Goal: Navigation & Orientation: Find specific page/section

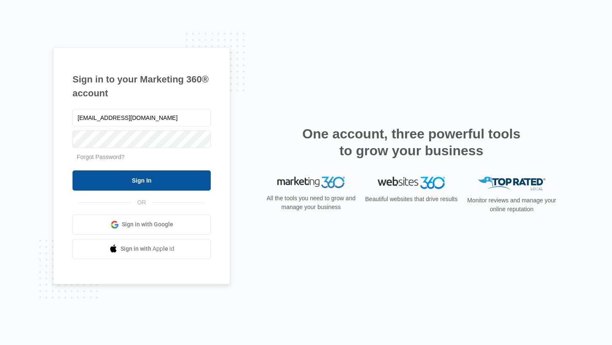
type input "info@borofdenton.com"
click at [171, 186] on input "Sign In" at bounding box center [141, 181] width 138 height 20
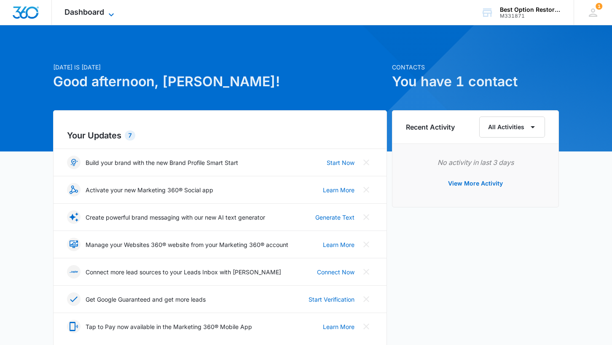
click at [108, 11] on icon at bounding box center [111, 15] width 10 height 10
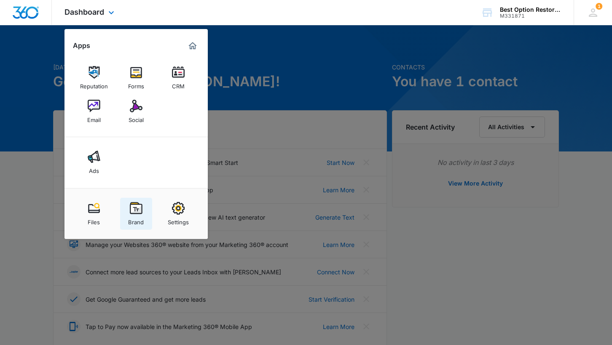
click at [136, 212] on img at bounding box center [136, 208] width 13 height 13
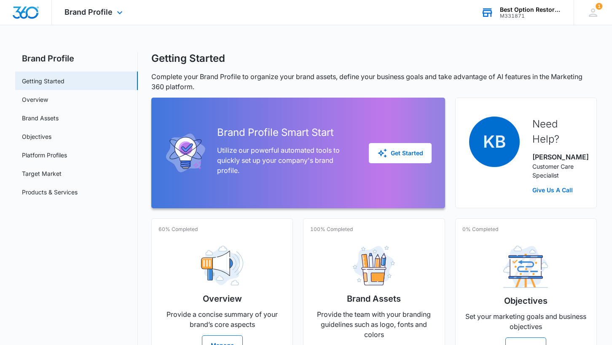
click at [516, 9] on div "Best Option Restoration [PERSON_NAME]" at bounding box center [531, 9] width 62 height 7
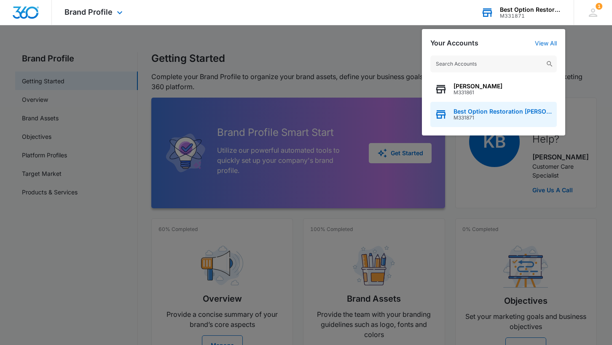
click at [474, 115] on span "Best Option Restoration [PERSON_NAME]" at bounding box center [502, 111] width 99 height 7
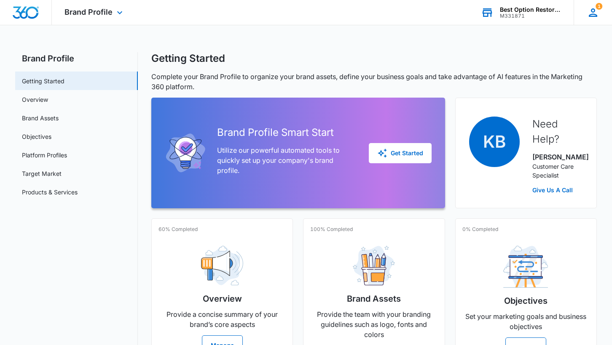
click at [593, 14] on icon at bounding box center [593, 12] width 8 height 8
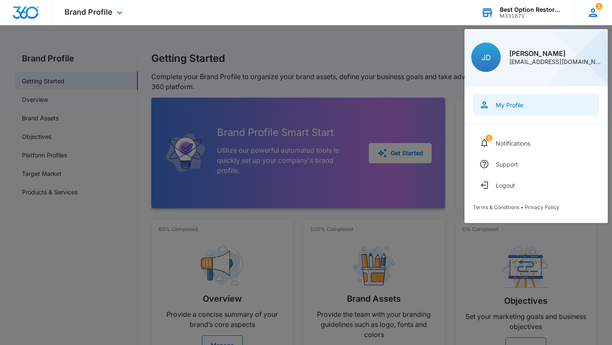
click at [520, 105] on div "My Profile" at bounding box center [509, 105] width 28 height 7
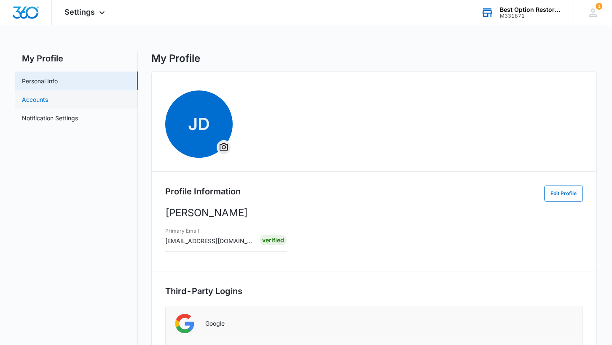
click at [48, 97] on link "Accounts" at bounding box center [35, 99] width 26 height 9
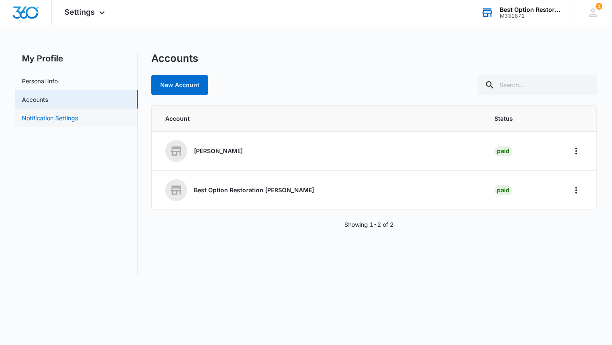
click at [52, 118] on link "Notification Settings" at bounding box center [50, 118] width 56 height 9
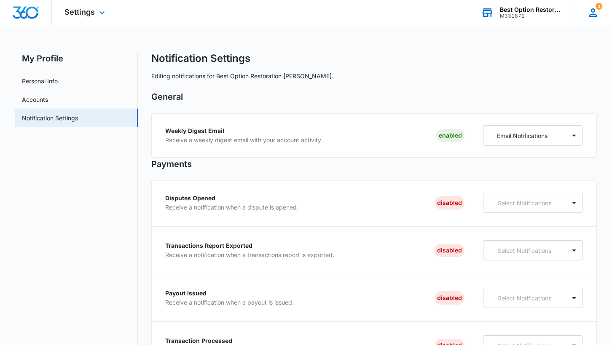
click at [592, 9] on icon at bounding box center [593, 12] width 8 height 8
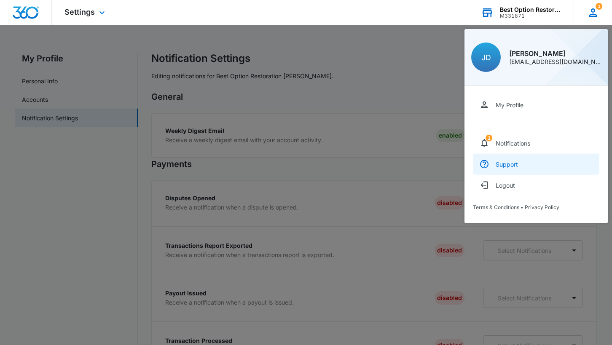
click at [509, 163] on div "Support" at bounding box center [506, 164] width 22 height 7
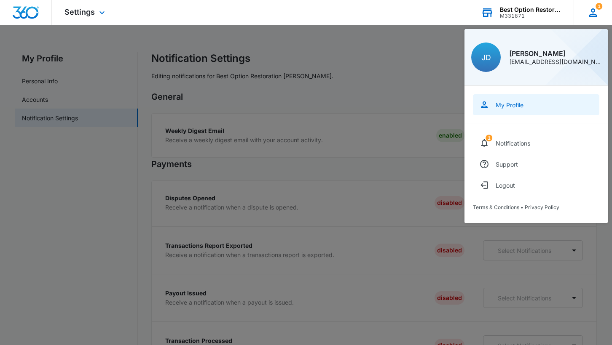
click at [539, 109] on link "My Profile" at bounding box center [536, 104] width 126 height 21
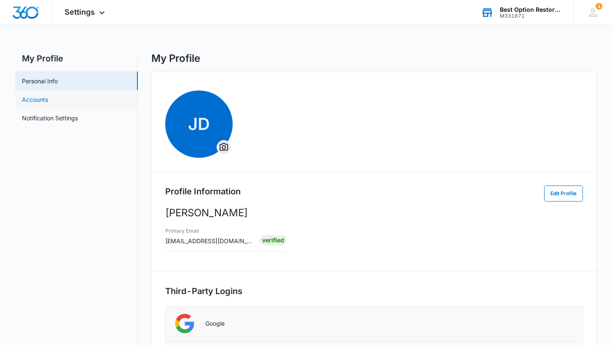
click at [46, 99] on link "Accounts" at bounding box center [35, 99] width 26 height 9
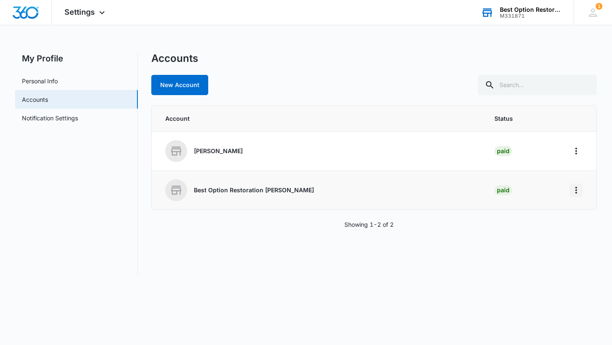
click at [574, 192] on icon "Home" at bounding box center [576, 190] width 10 height 10
click at [549, 211] on div "Go to Dashboard" at bounding box center [538, 214] width 47 height 6
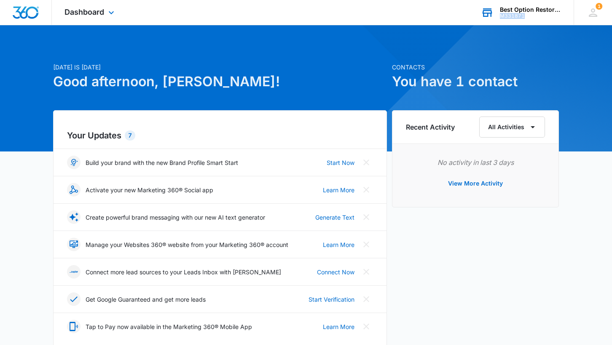
drag, startPoint x: 525, startPoint y: 15, endPoint x: 498, endPoint y: 17, distance: 27.5
click at [500, 17] on div "M331871" at bounding box center [531, 16] width 62 height 6
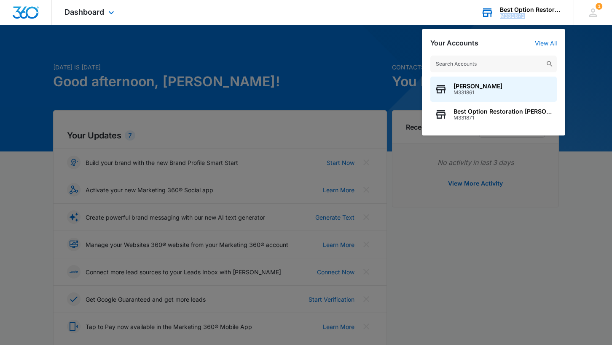
drag, startPoint x: 529, startPoint y: 17, endPoint x: 502, endPoint y: 17, distance: 27.4
click at [502, 17] on div "M331871" at bounding box center [531, 16] width 62 height 6
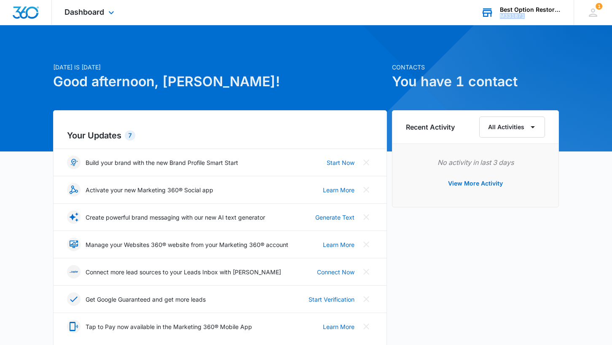
copy div "M331871"
